Goal: Task Accomplishment & Management: Complete application form

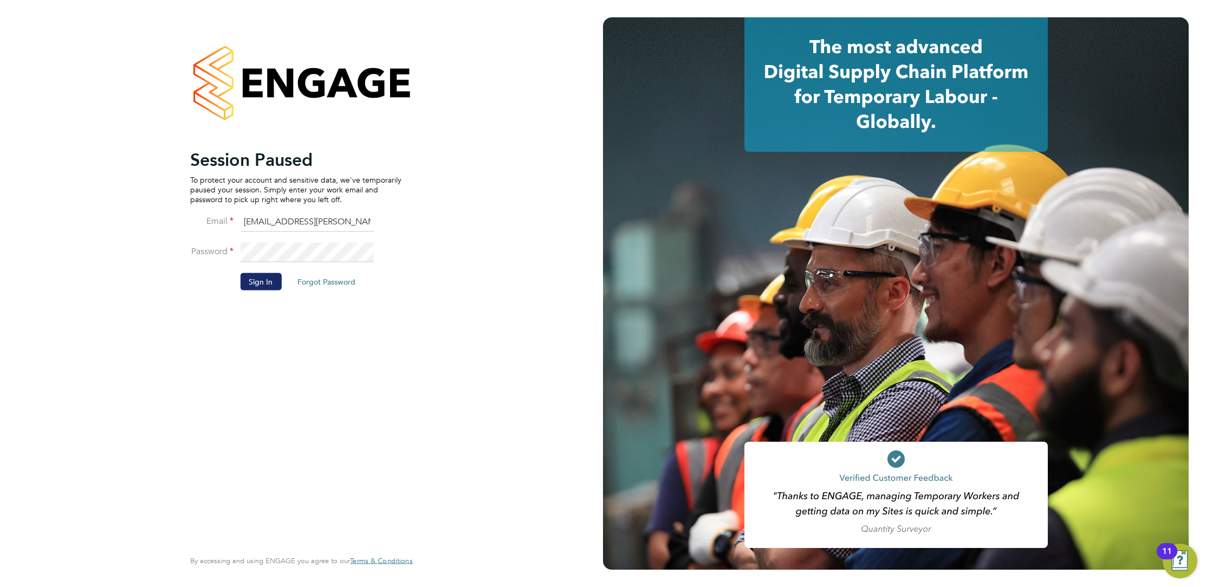
click at [260, 287] on button "Sign In" at bounding box center [260, 281] width 41 height 17
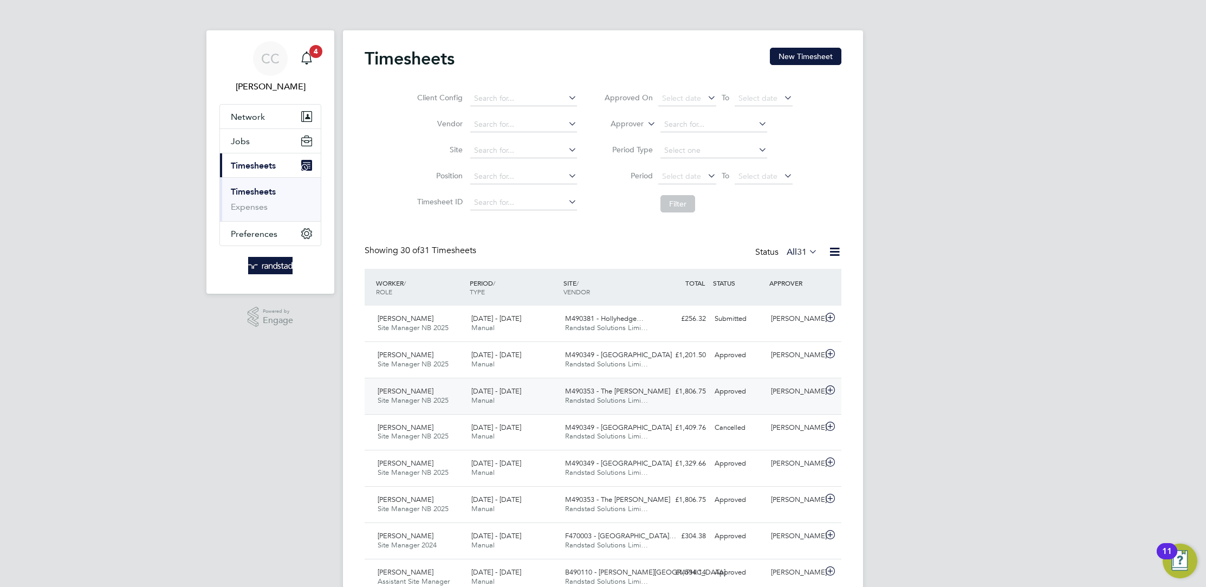
click at [657, 389] on div "£1,806.75 Approved" at bounding box center [682, 392] width 56 height 18
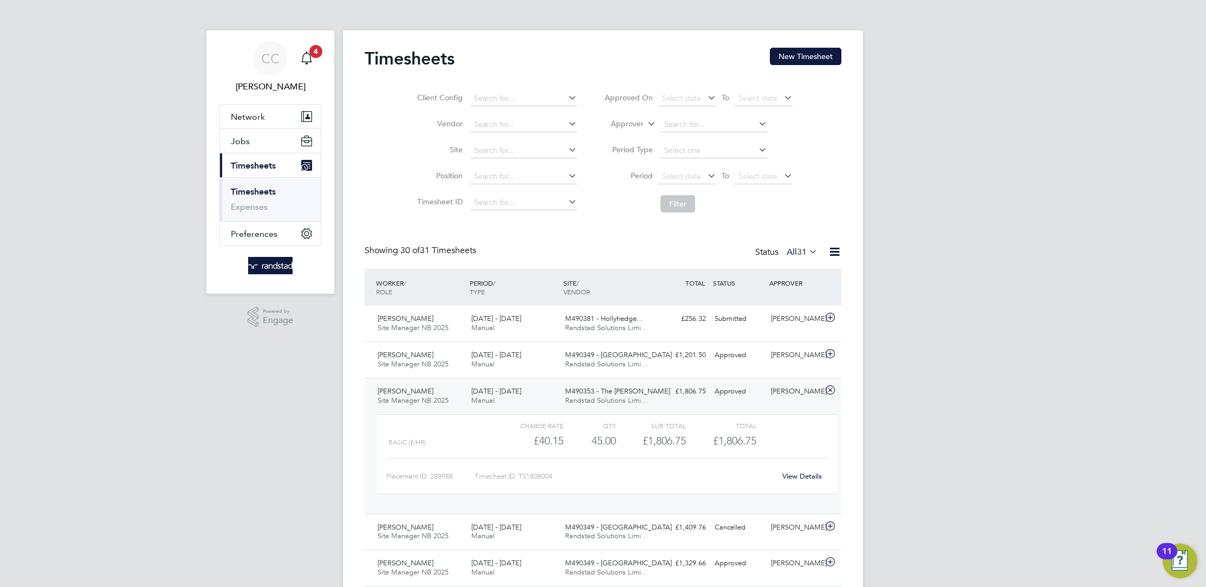
click at [814, 475] on link "View Details" at bounding box center [803, 476] width 40 height 9
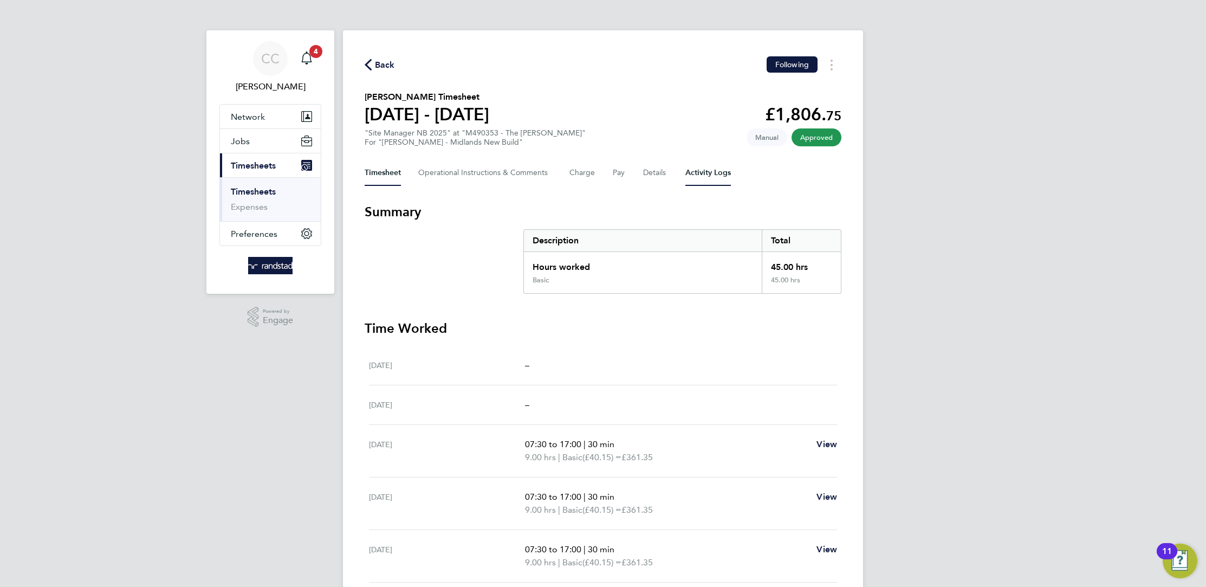
click at [707, 178] on Logs-tab "Activity Logs" at bounding box center [709, 173] width 46 height 26
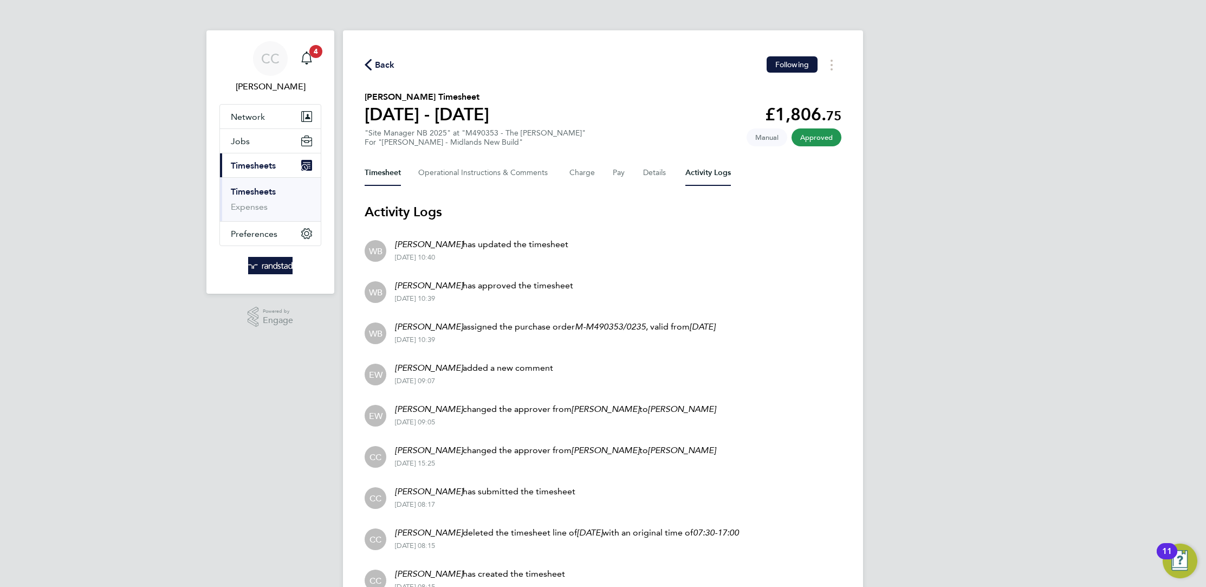
click at [381, 172] on button "Timesheet" at bounding box center [383, 173] width 36 height 26
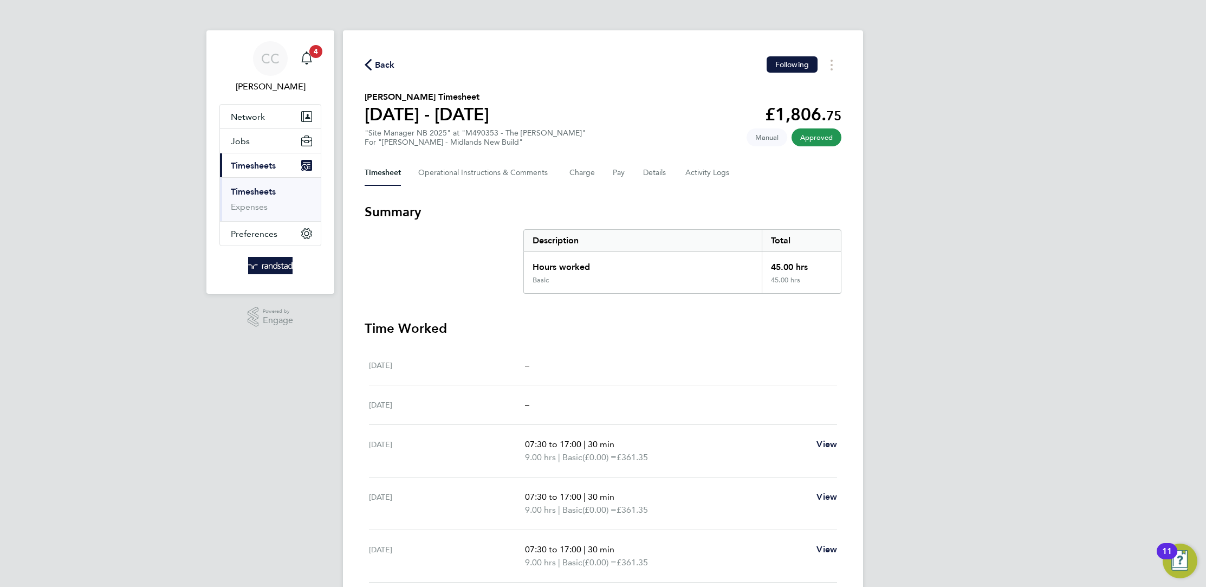
click at [377, 65] on span "Back" at bounding box center [385, 65] width 20 height 13
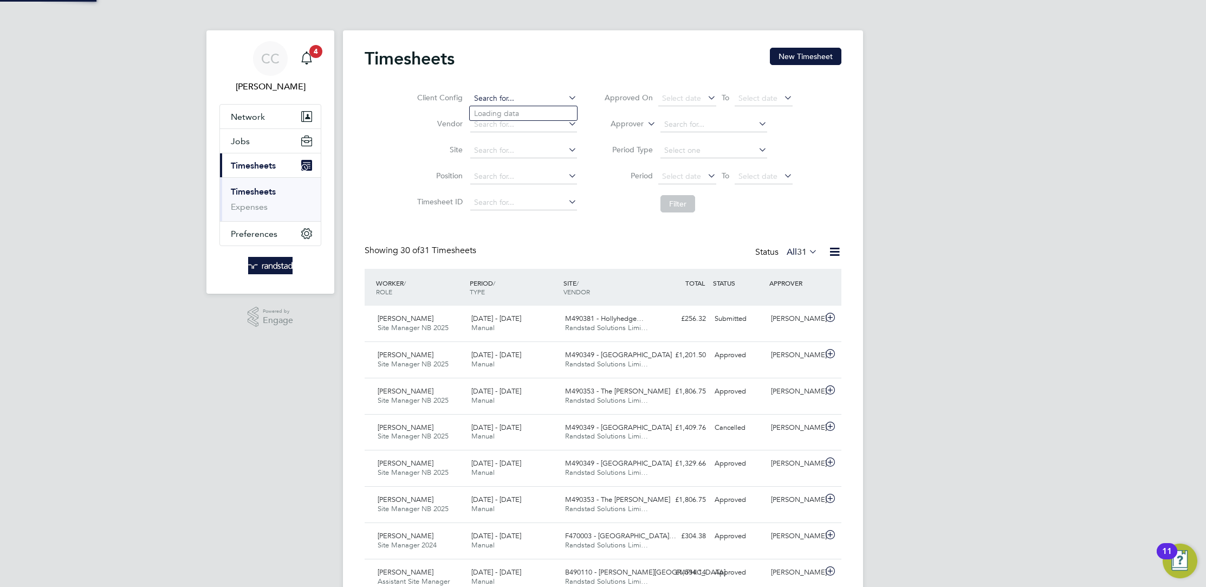
click at [805, 51] on button "New Timesheet" at bounding box center [806, 56] width 72 height 17
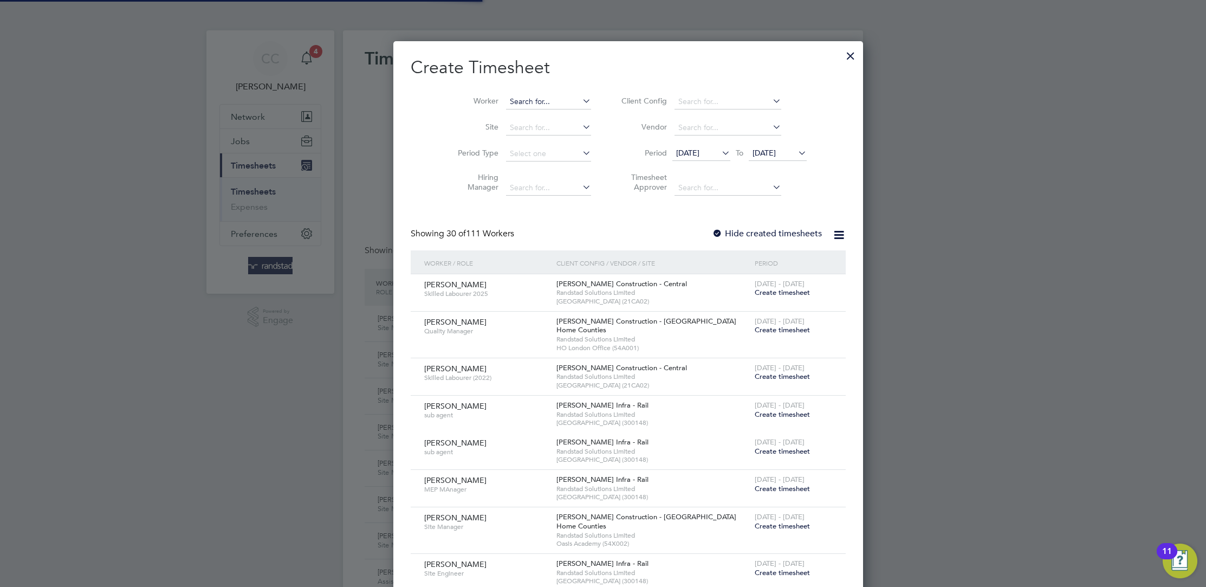
click at [538, 98] on input at bounding box center [548, 101] width 85 height 15
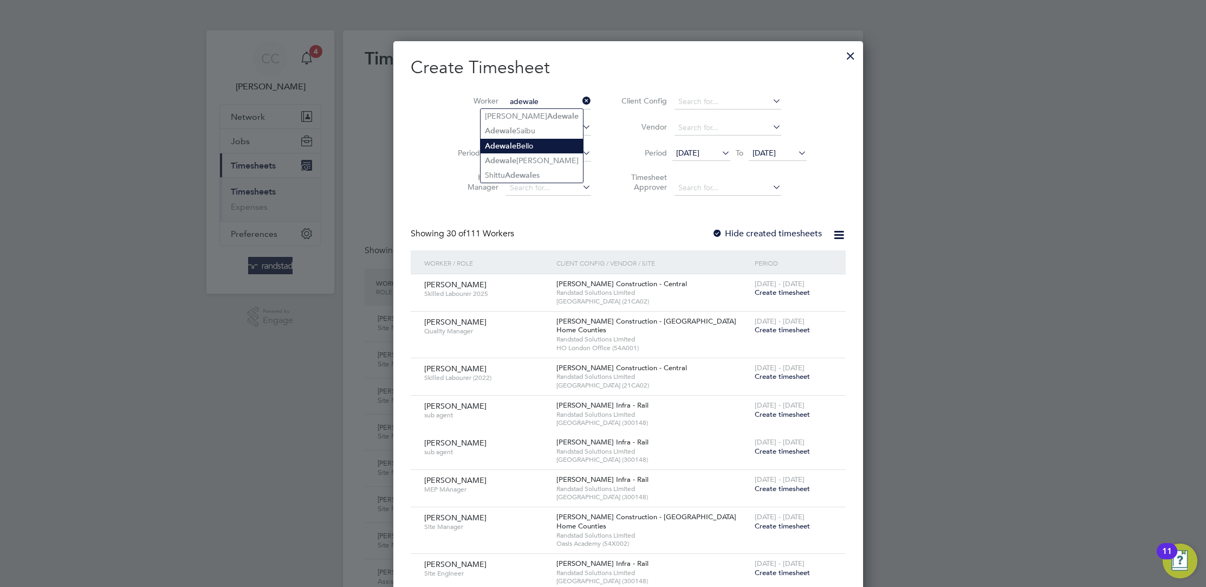
click at [530, 146] on li "Adewale Bello" at bounding box center [532, 146] width 102 height 15
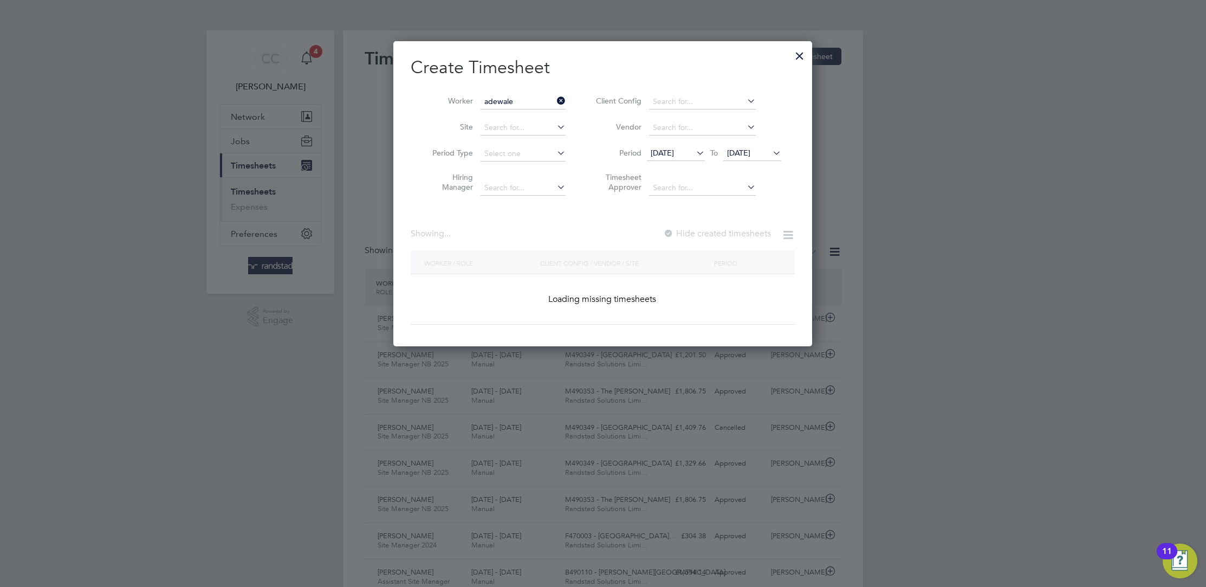
type input "Adewale Bello"
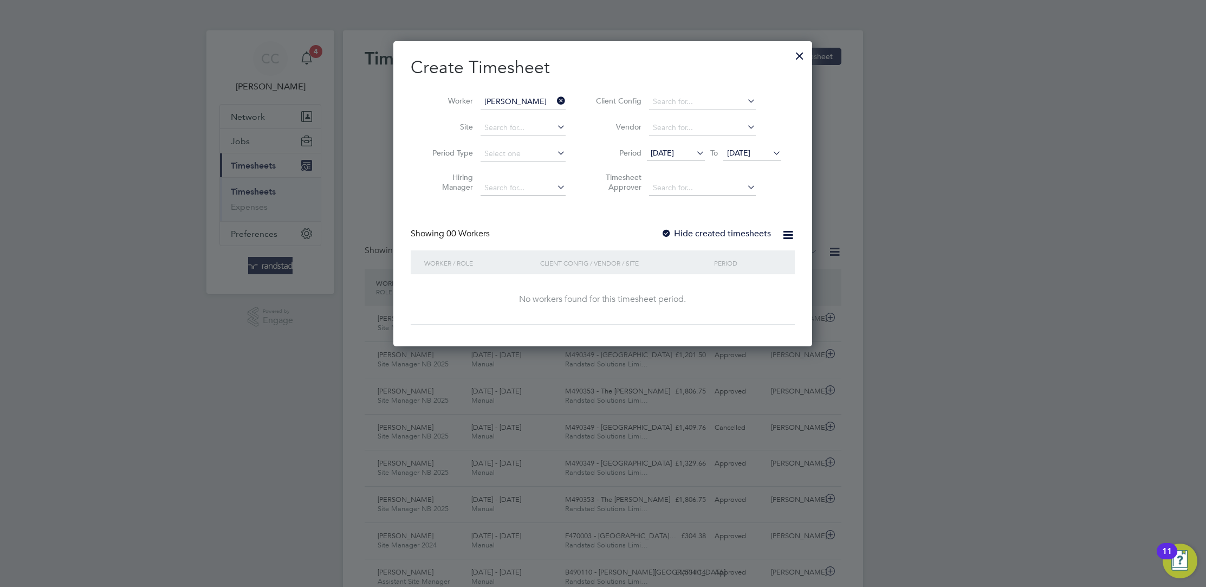
click at [699, 228] on label "Hide created timesheets" at bounding box center [716, 233] width 110 height 11
click at [707, 156] on span "To" at bounding box center [714, 153] width 14 height 14
drag, startPoint x: 689, startPoint y: 160, endPoint x: 696, endPoint y: 155, distance: 9.0
click at [689, 159] on span "13 Aug 2025" at bounding box center [676, 153] width 58 height 15
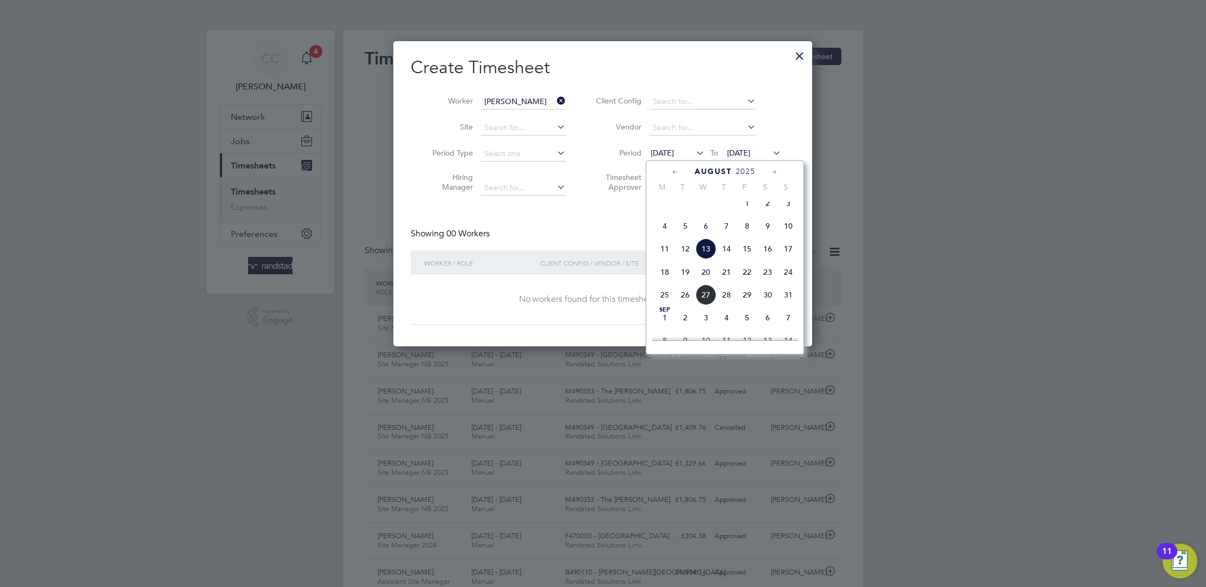
click at [798, 258] on div "August 2025 M T W T F S S May 1 2 3 4 5 6 7 8 9 10 11 12 13 14 15 16 17 18 19 2…" at bounding box center [725, 257] width 158 height 194
click at [792, 259] on span "17" at bounding box center [788, 248] width 21 height 21
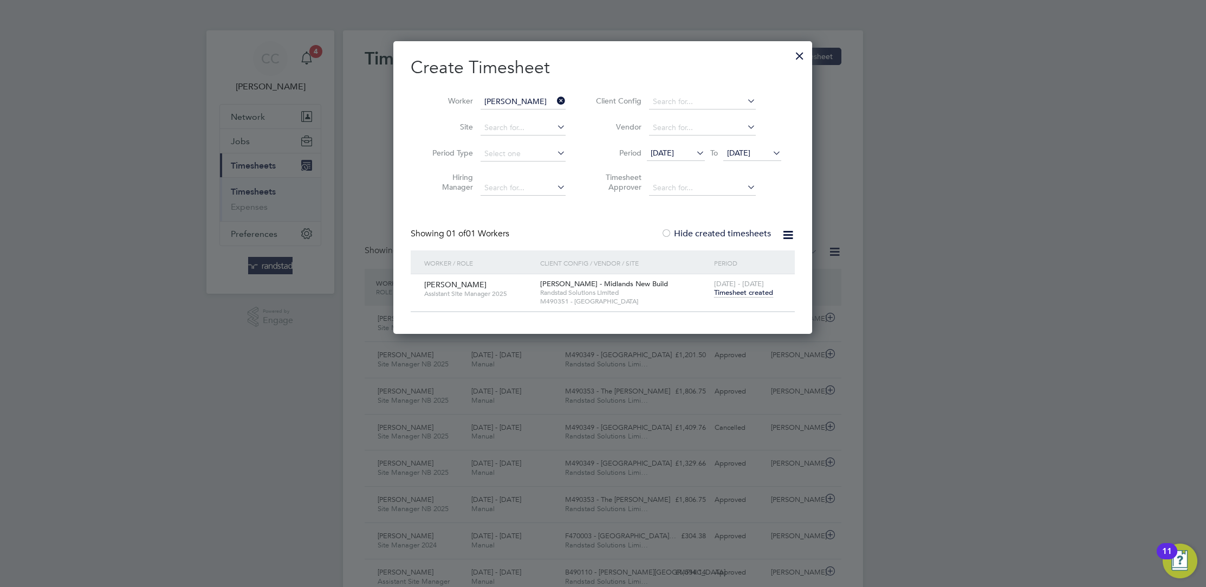
click at [753, 295] on span "Timesheet created" at bounding box center [743, 293] width 59 height 10
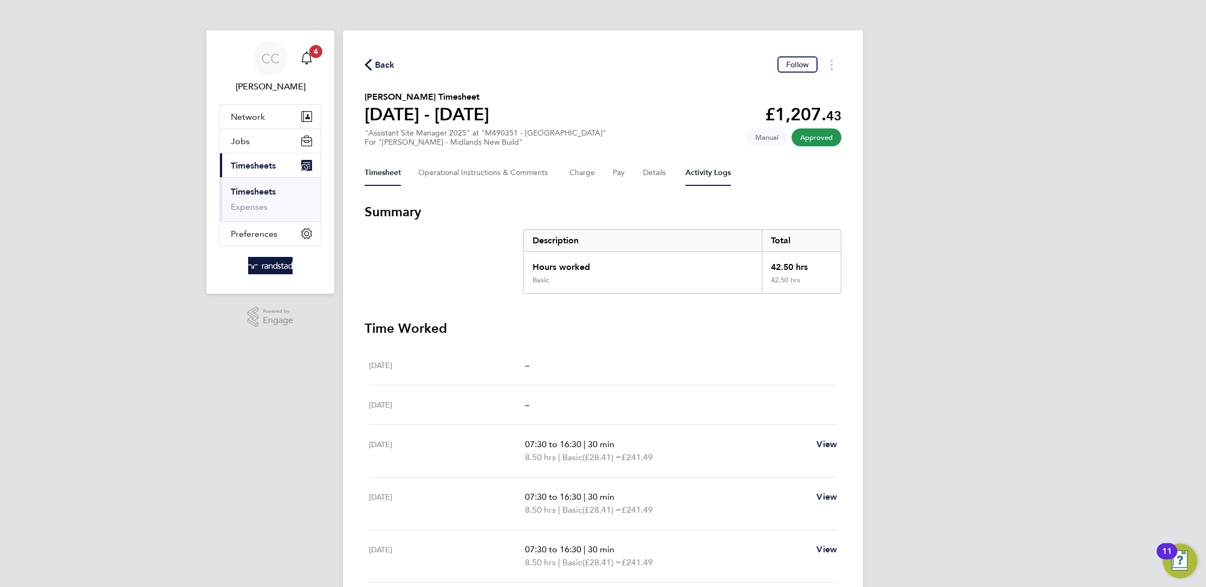
click at [687, 167] on Logs-tab "Activity Logs" at bounding box center [709, 173] width 46 height 26
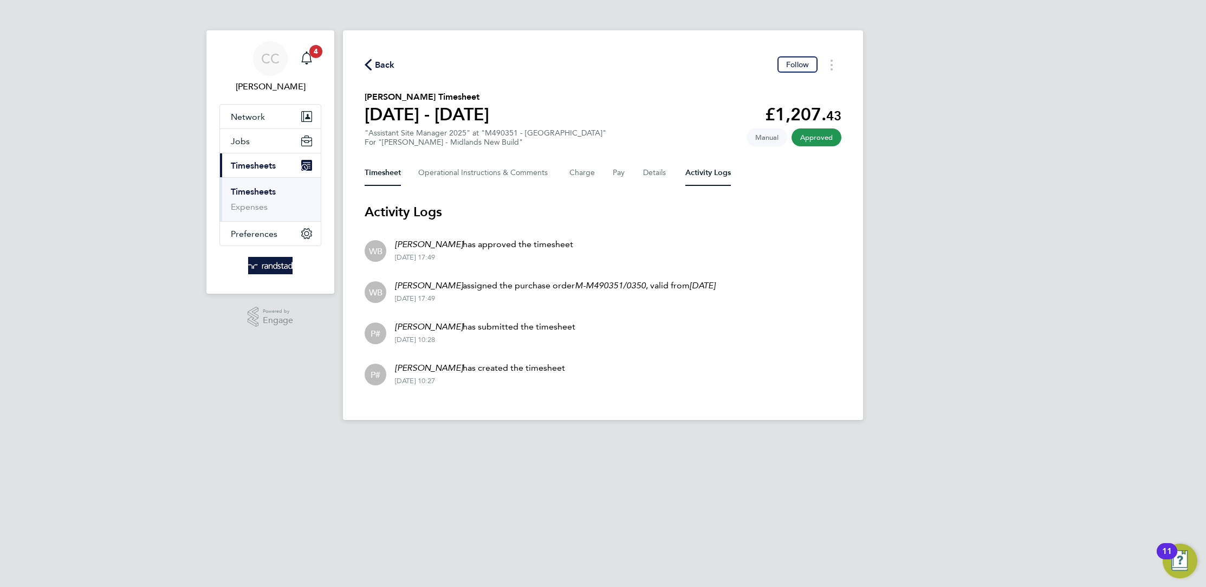
click at [377, 175] on button "Timesheet" at bounding box center [383, 173] width 36 height 26
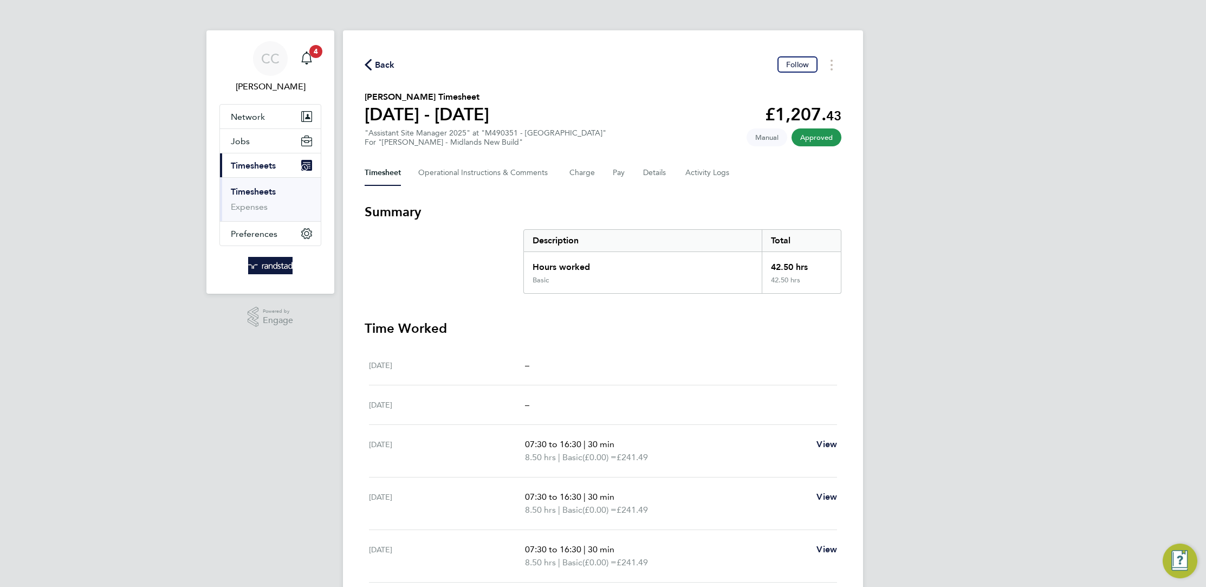
click at [385, 65] on span "Back" at bounding box center [385, 65] width 20 height 13
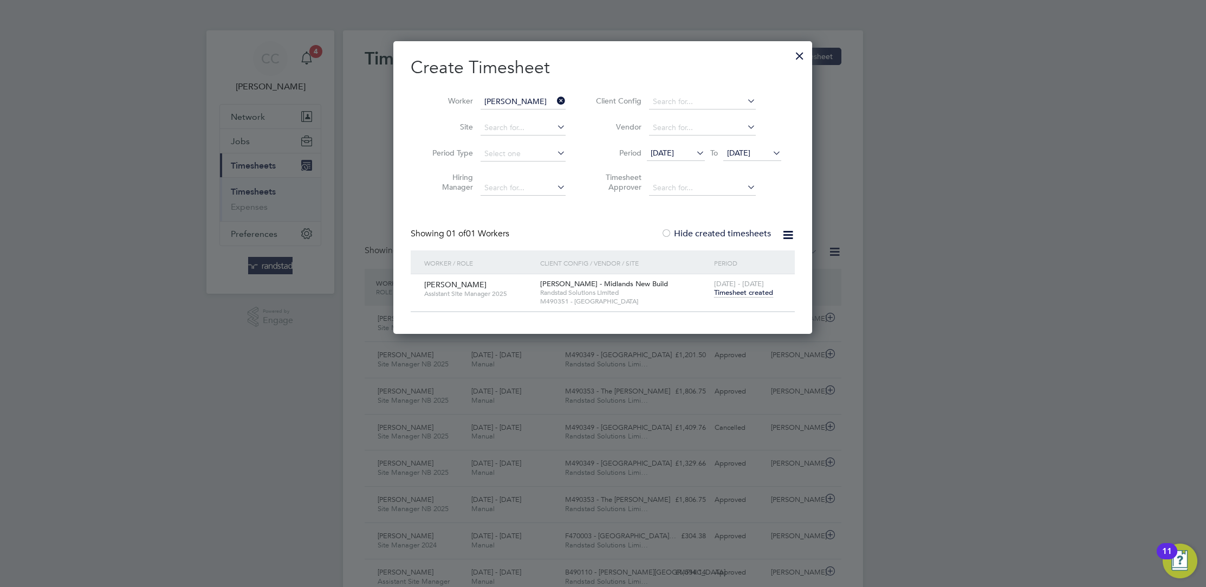
click at [797, 56] on div at bounding box center [800, 53] width 20 height 20
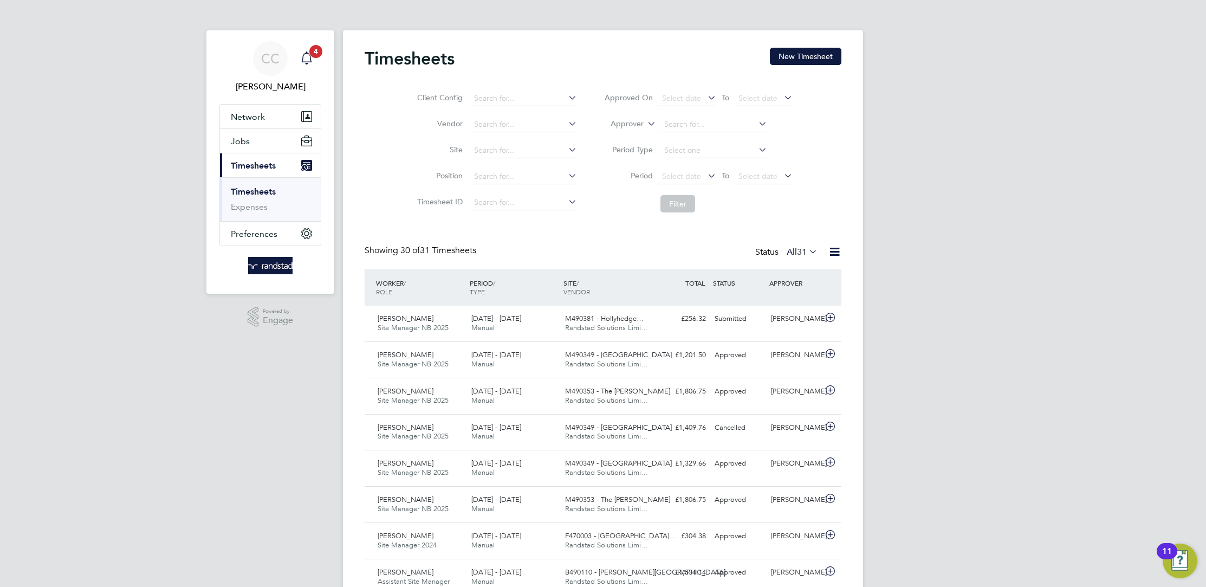
click at [299, 53] on div "Main navigation" at bounding box center [307, 59] width 22 height 22
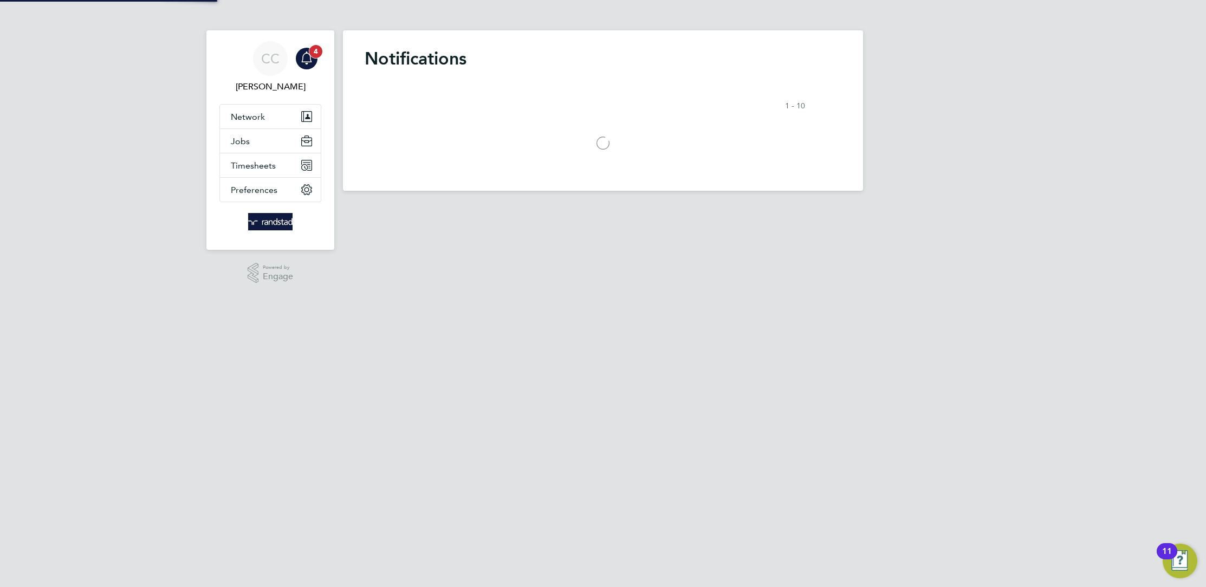
click at [308, 56] on icon "Main navigation" at bounding box center [306, 57] width 13 height 13
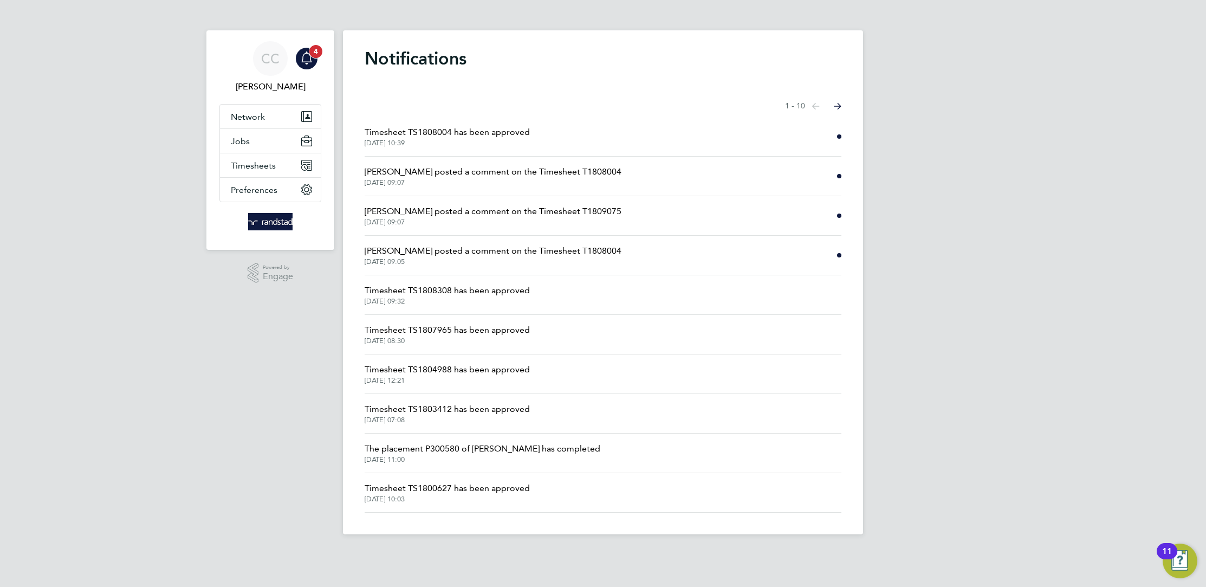
click at [309, 59] on icon "Main navigation" at bounding box center [306, 57] width 13 height 13
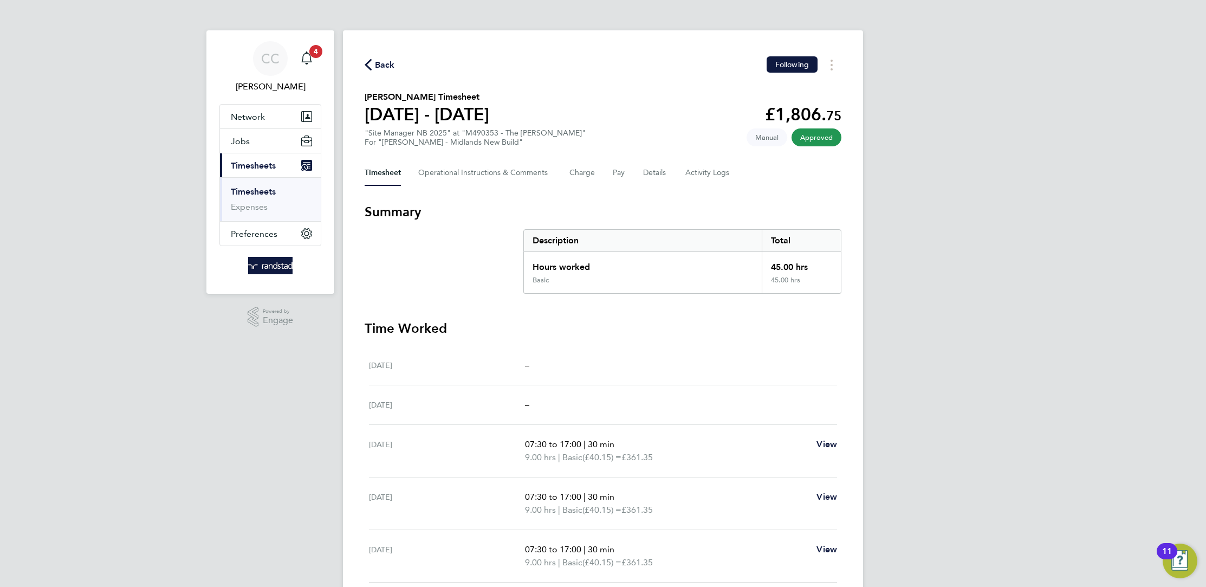
click at [380, 62] on span "Back" at bounding box center [385, 65] width 20 height 13
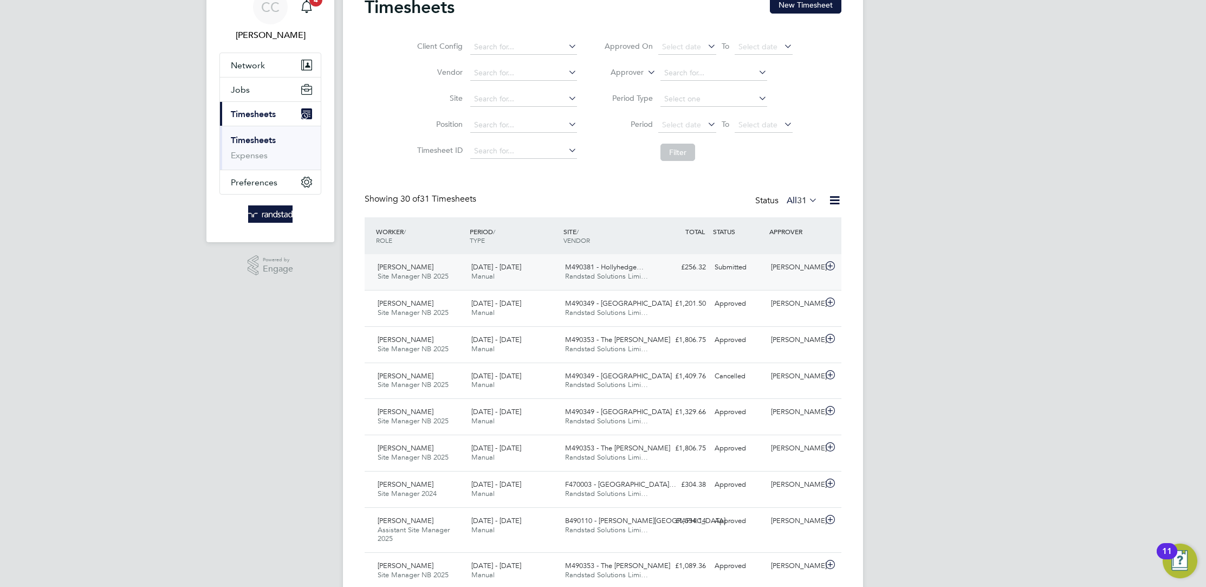
click at [751, 268] on div "Submitted" at bounding box center [739, 268] width 56 height 18
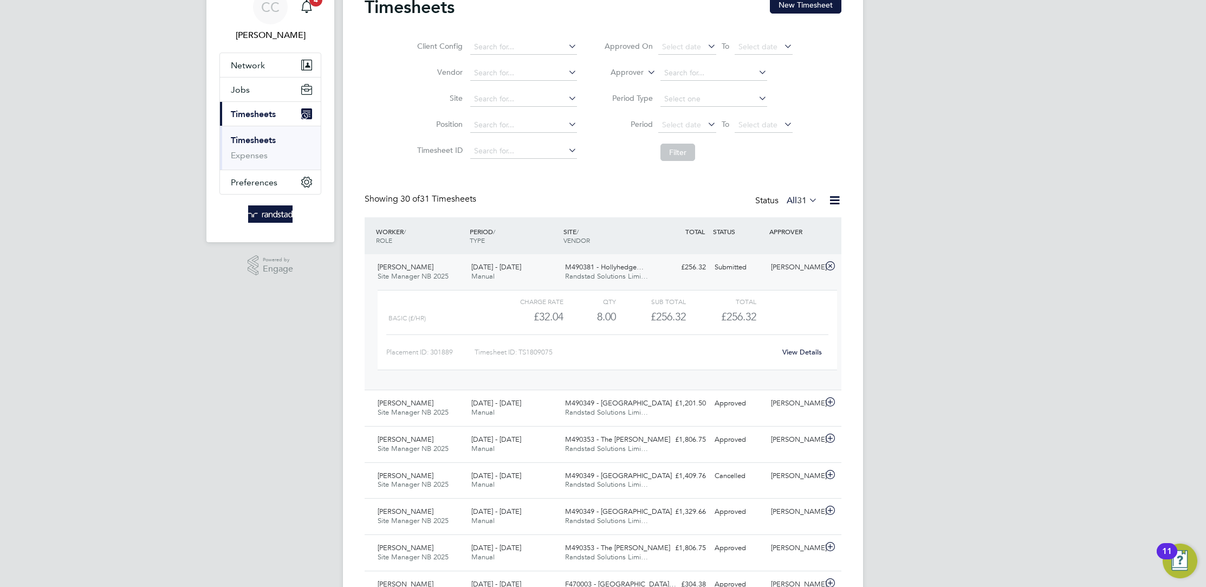
click at [805, 350] on link "View Details" at bounding box center [803, 351] width 40 height 9
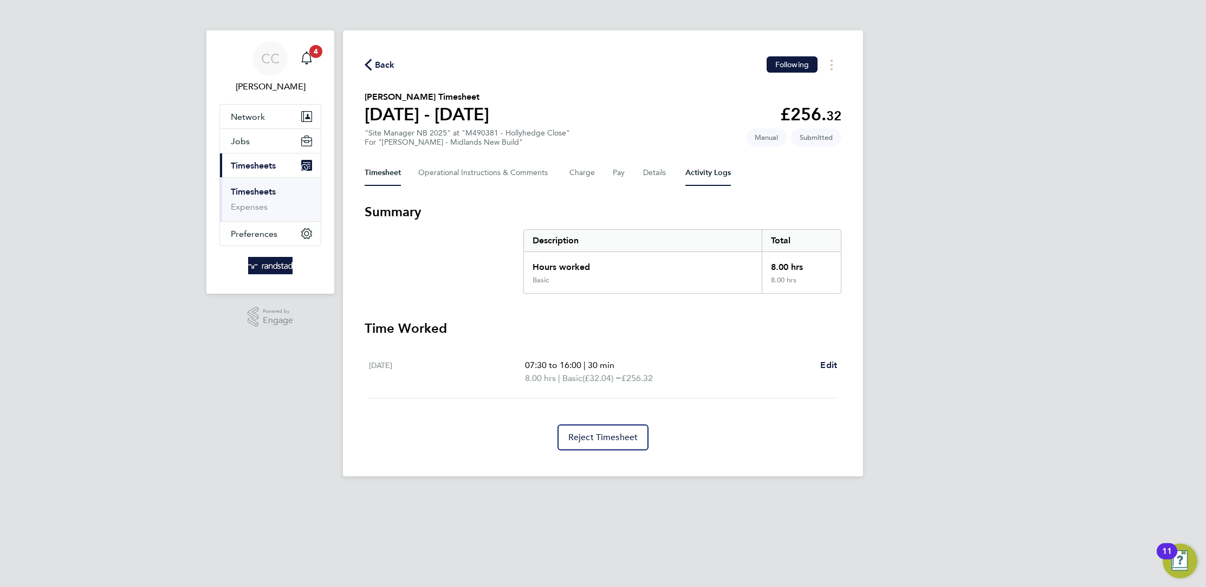
click at [700, 173] on Logs-tab "Activity Logs" at bounding box center [709, 173] width 46 height 26
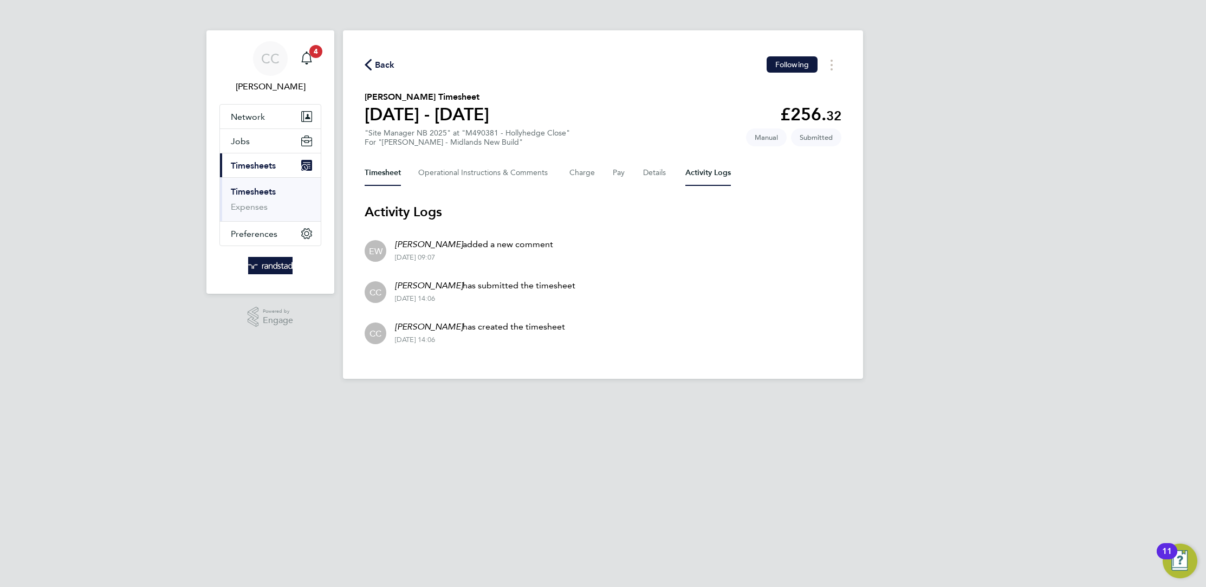
click at [372, 170] on button "Timesheet" at bounding box center [383, 173] width 36 height 26
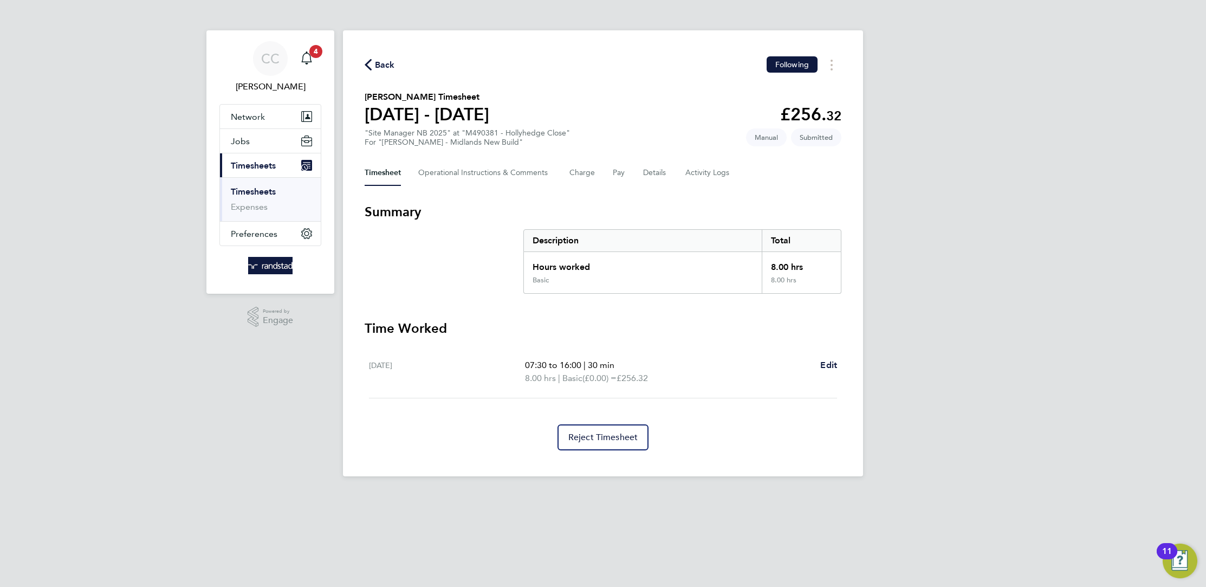
click at [376, 62] on span "Back" at bounding box center [385, 65] width 20 height 13
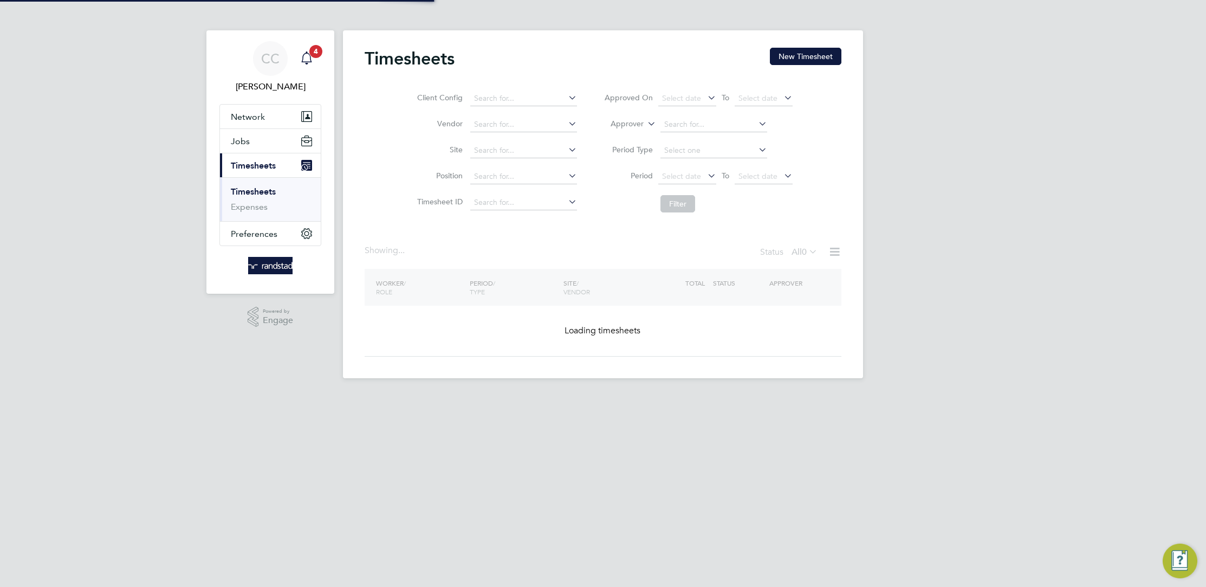
click at [305, 55] on icon "Main navigation" at bounding box center [306, 57] width 13 height 13
